Goal: Obtain resource: Download file/media

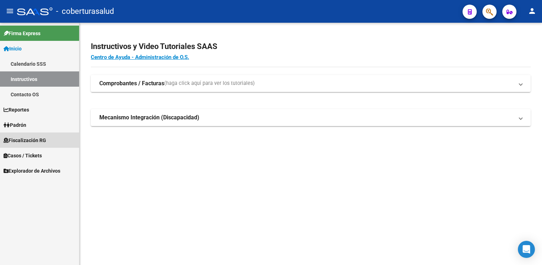
click at [45, 138] on span "Fiscalización RG" at bounding box center [25, 140] width 43 height 8
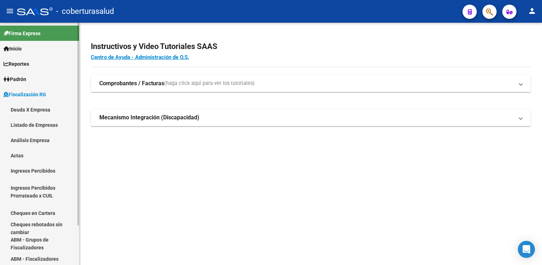
click at [55, 138] on link "Análisis Empresa" at bounding box center [39, 139] width 79 height 15
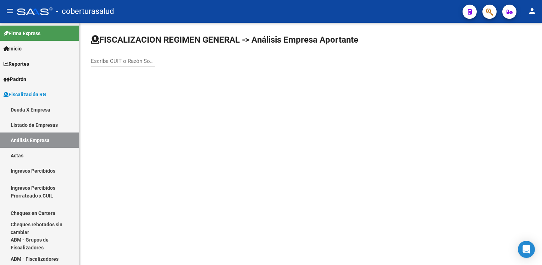
click at [143, 60] on input "Escriba CUIT o Razón Social para buscar" at bounding box center [123, 61] width 64 height 6
paste input "30709668729"
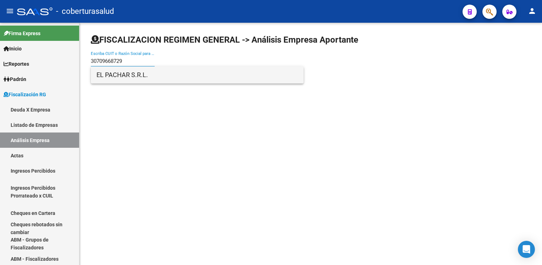
type input "30709668729"
click at [136, 77] on span "EL PACHAR S.R.L." at bounding box center [198, 74] width 202 height 17
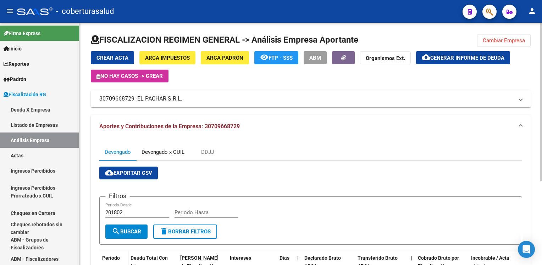
click at [183, 151] on div "Devengado x CUIL" at bounding box center [163, 152] width 43 height 8
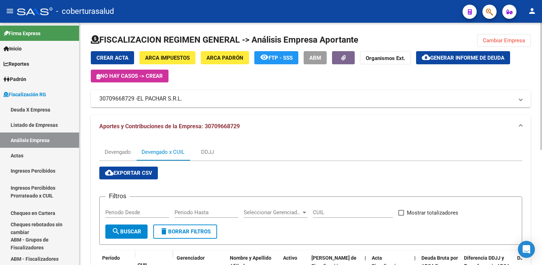
click at [138, 172] on span "cloud_download Exportar CSV" at bounding box center [128, 173] width 47 height 6
